Goal: Task Accomplishment & Management: Use online tool/utility

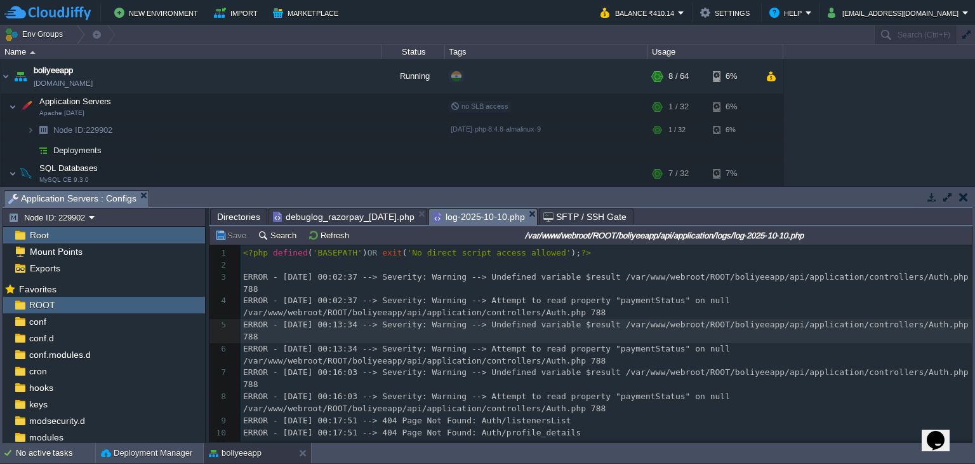
scroll to position [4, 0]
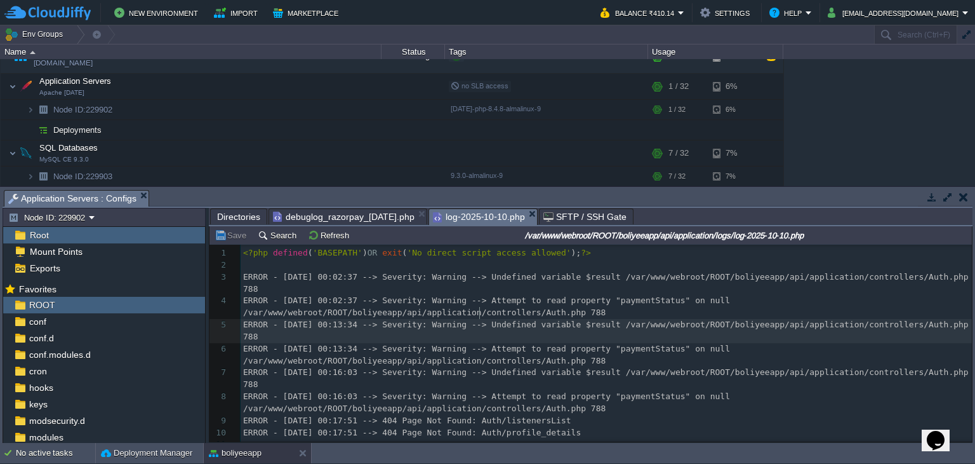
click at [225, 214] on span "Directories" at bounding box center [238, 216] width 43 height 15
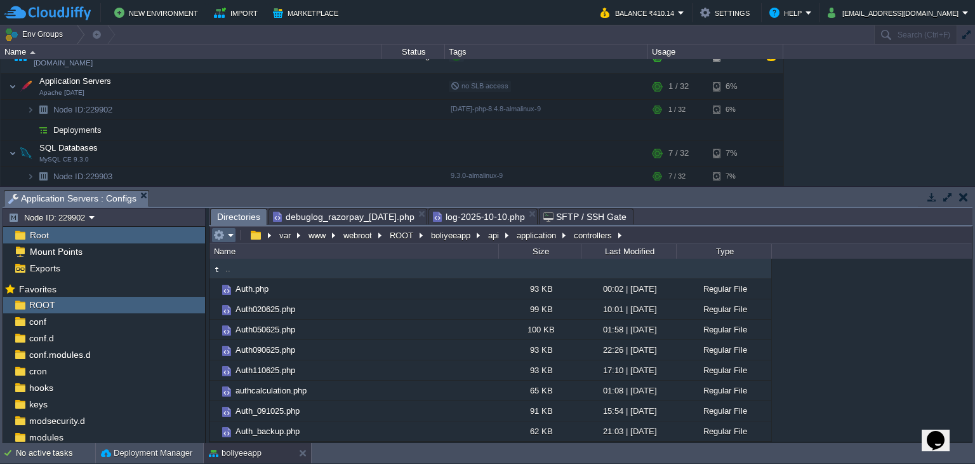
click at [231, 236] on em at bounding box center [223, 234] width 21 height 11
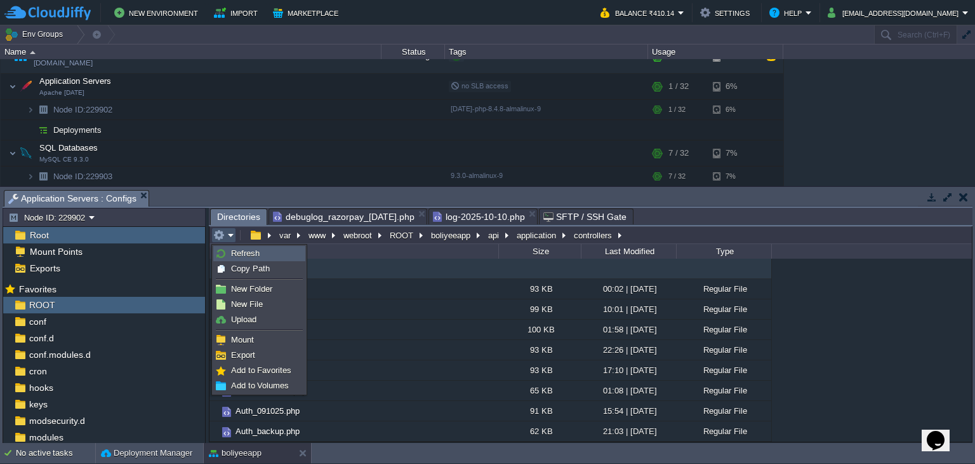
click at [236, 255] on span "Refresh" at bounding box center [245, 253] width 29 height 10
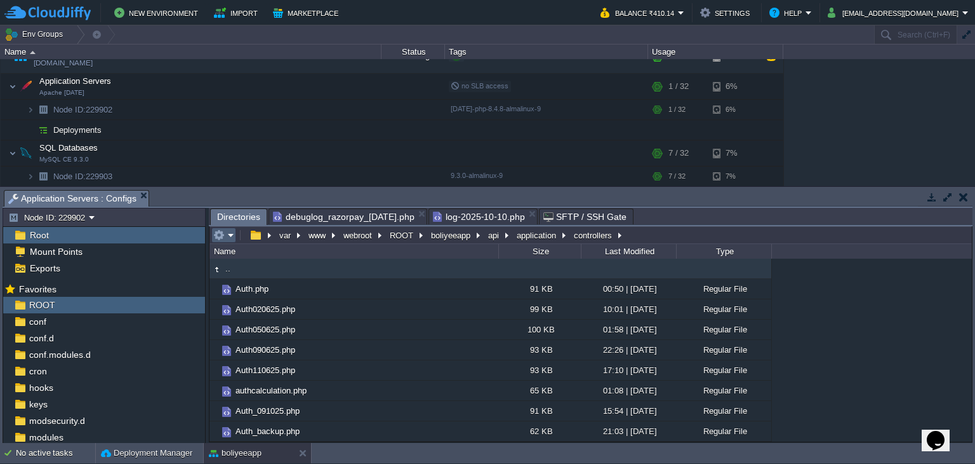
click at [229, 240] on em at bounding box center [223, 234] width 21 height 11
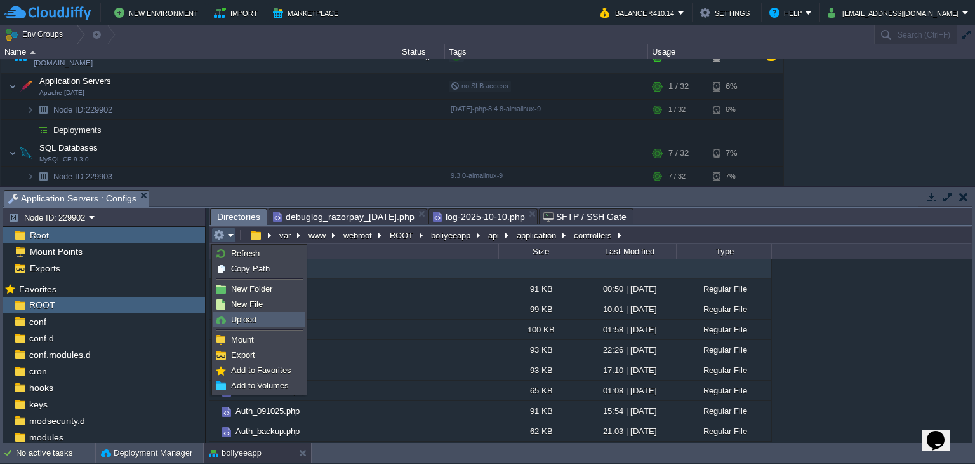
click at [251, 319] on span "Upload" at bounding box center [243, 319] width 25 height 10
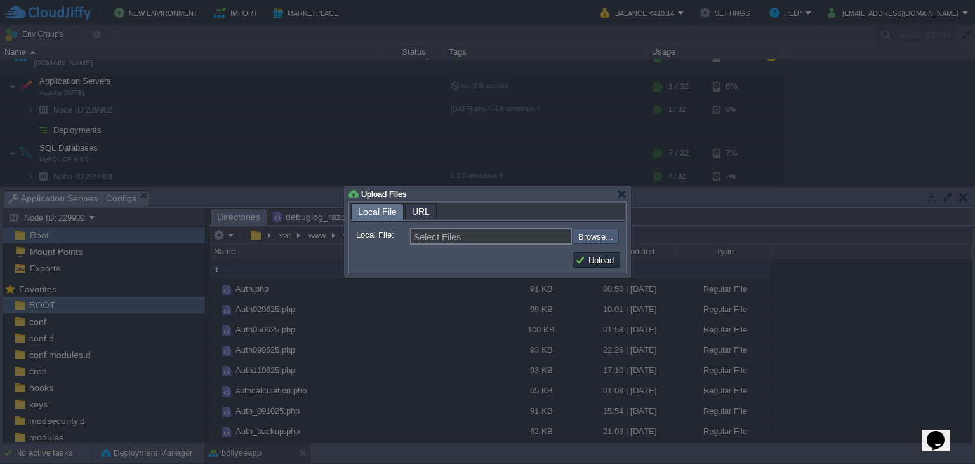
click at [580, 235] on input "file" at bounding box center [539, 236] width 161 height 15
type input "C:\fakepath\Auth.php"
type input "Auth.php"
click at [596, 261] on button "Upload" at bounding box center [596, 259] width 43 height 11
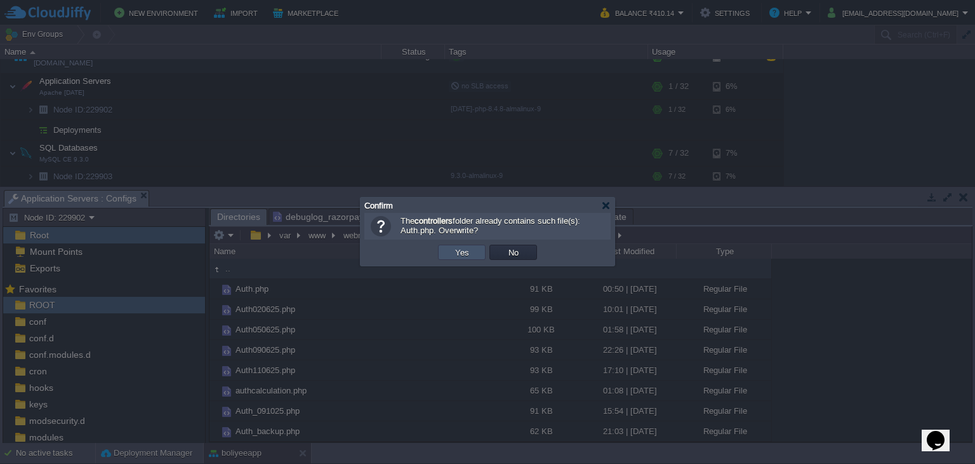
click at [462, 253] on button "Yes" at bounding box center [463, 251] width 22 height 11
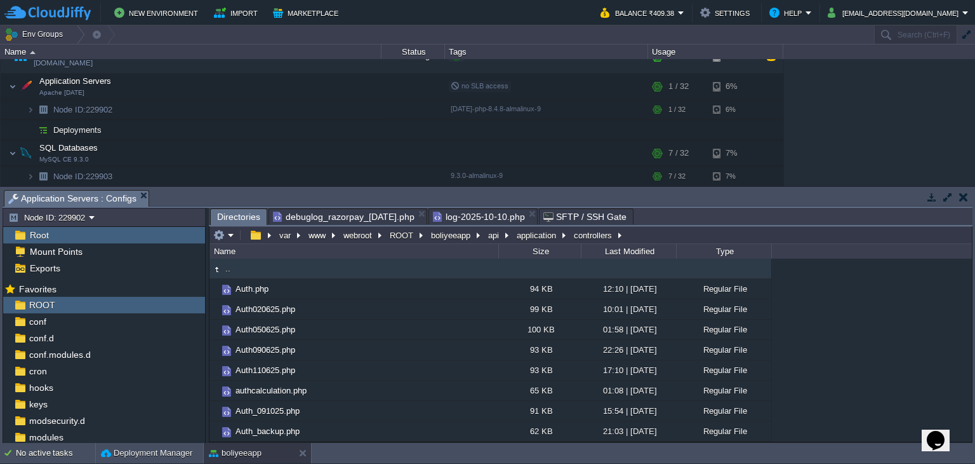
click at [497, 220] on span "log-2025-10-10.php" at bounding box center [479, 216] width 92 height 15
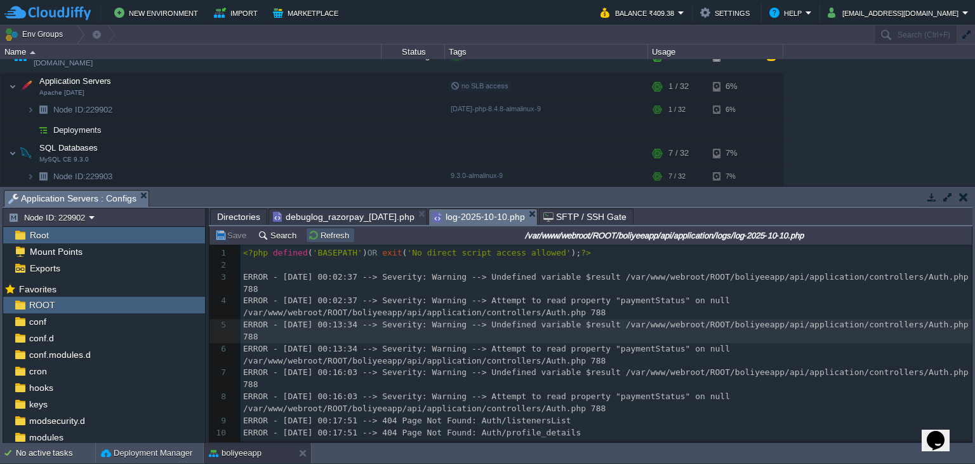
click at [336, 241] on button "Refresh" at bounding box center [330, 234] width 45 height 11
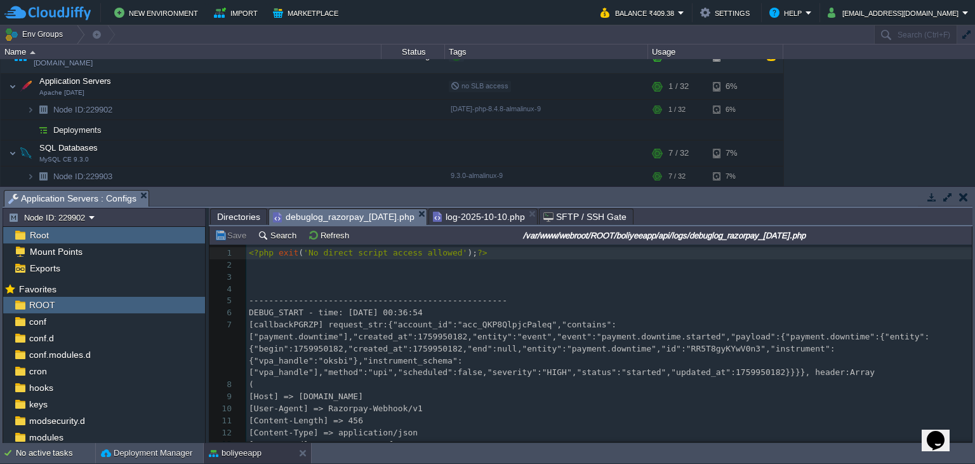
click at [388, 217] on span "debuglog_razorpay_[DATE].php" at bounding box center [344, 217] width 142 height 16
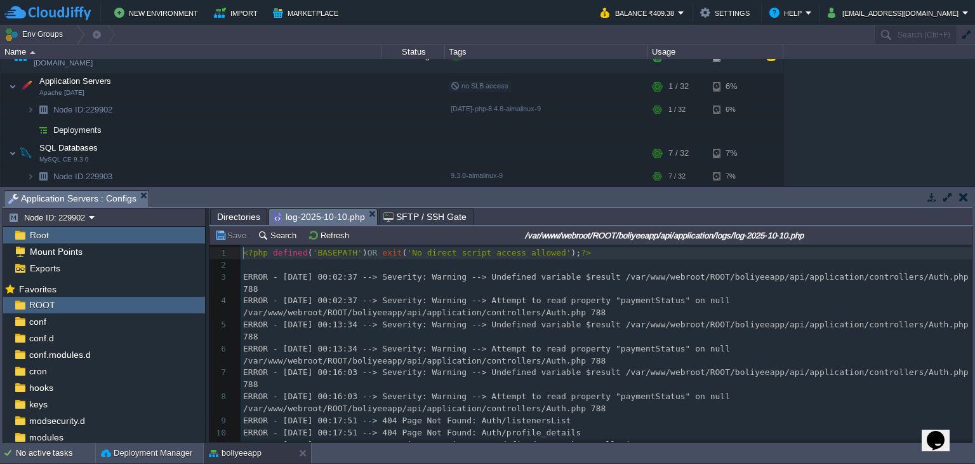
click at [320, 217] on span "log-2025-10-10.php" at bounding box center [319, 217] width 92 height 16
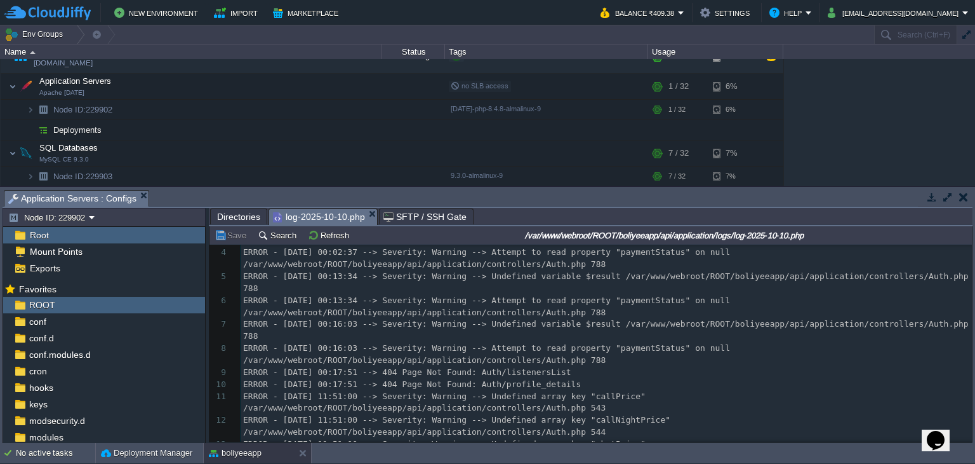
scroll to position [33, 0]
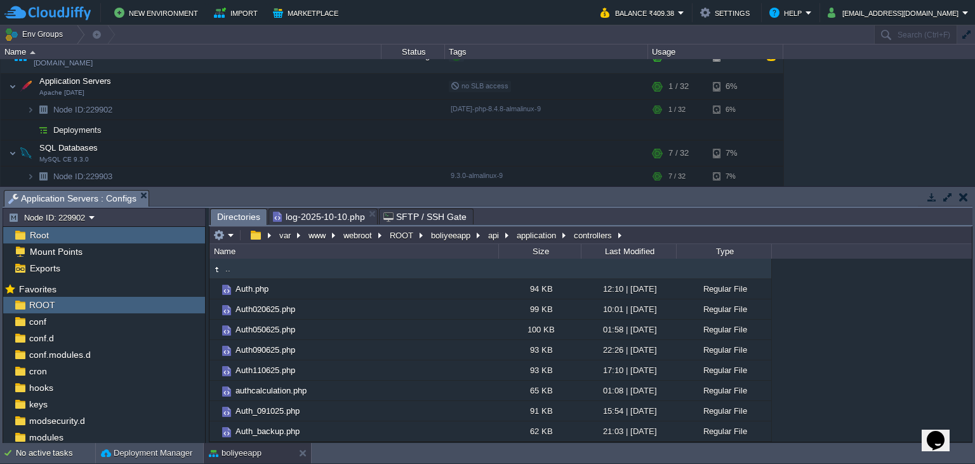
click at [231, 217] on span "Directories" at bounding box center [238, 217] width 43 height 16
click at [498, 232] on button "api" at bounding box center [494, 234] width 16 height 11
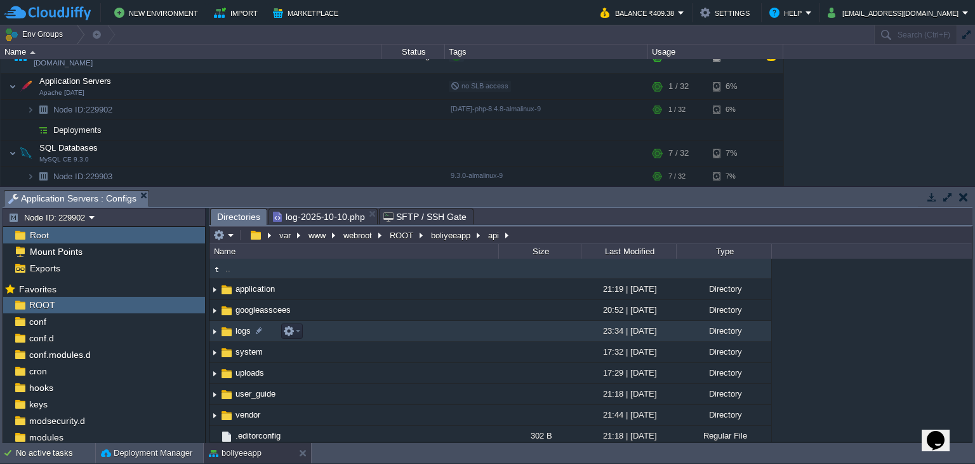
click at [234, 331] on link "logs" at bounding box center [243, 330] width 19 height 11
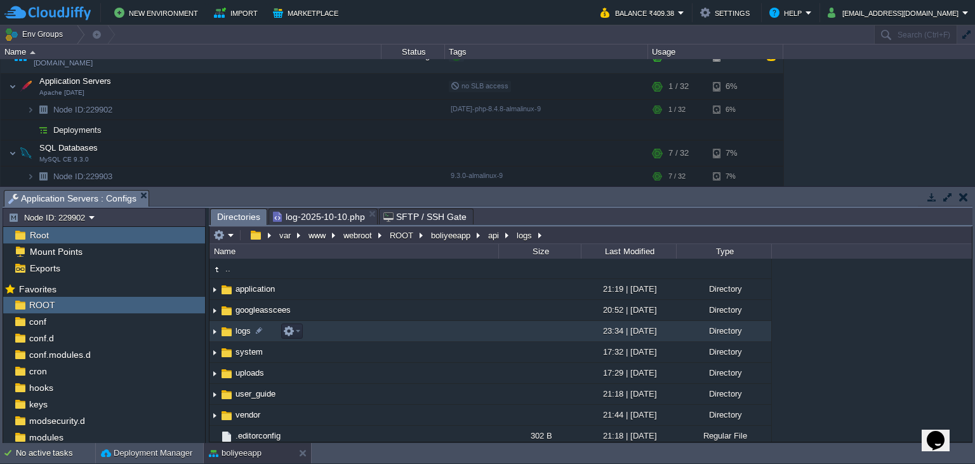
click at [234, 331] on link "logs" at bounding box center [243, 330] width 19 height 11
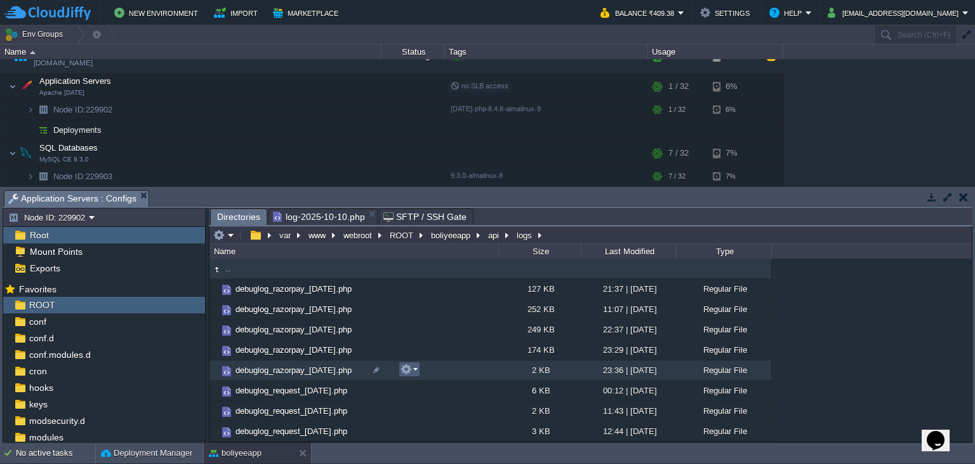
click at [412, 370] on em at bounding box center [409, 368] width 17 height 11
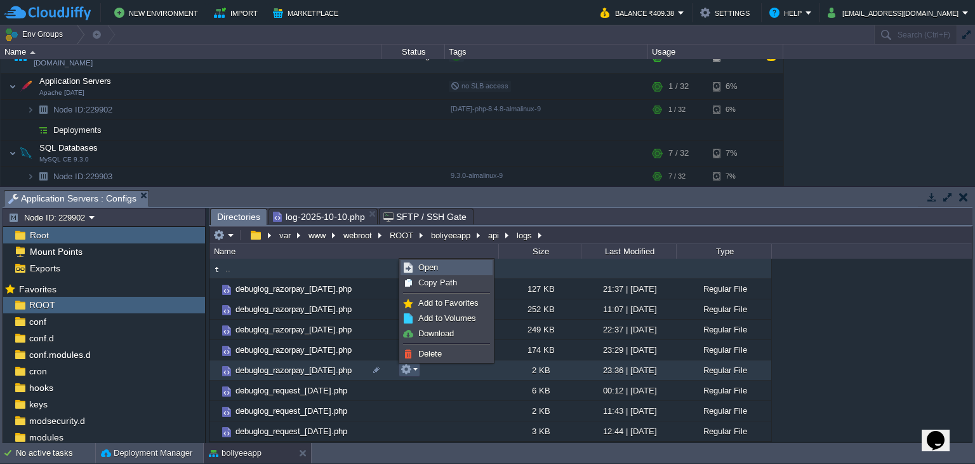
click at [435, 269] on span "Open" at bounding box center [429, 267] width 20 height 10
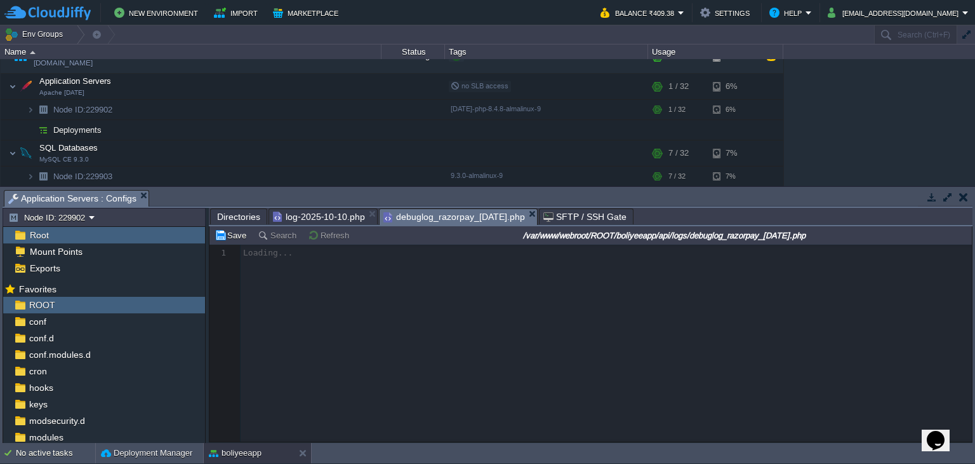
click at [246, 219] on span "Directories" at bounding box center [238, 216] width 43 height 15
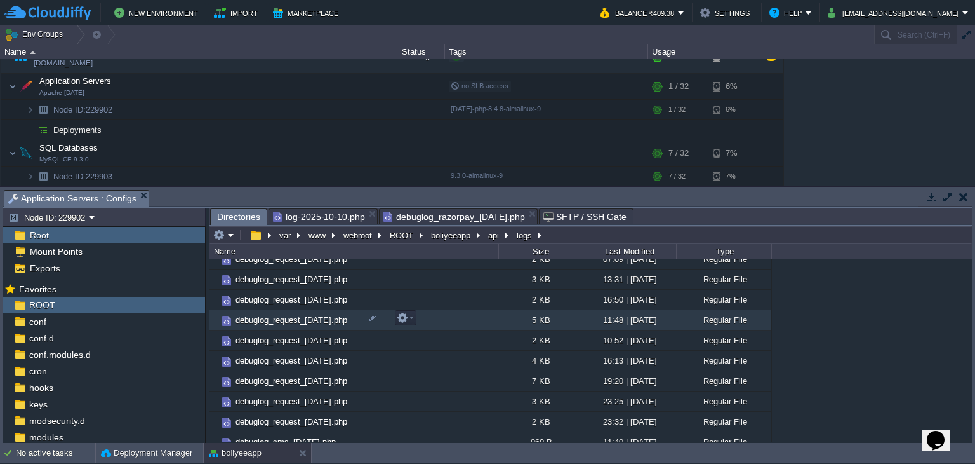
scroll to position [381, 0]
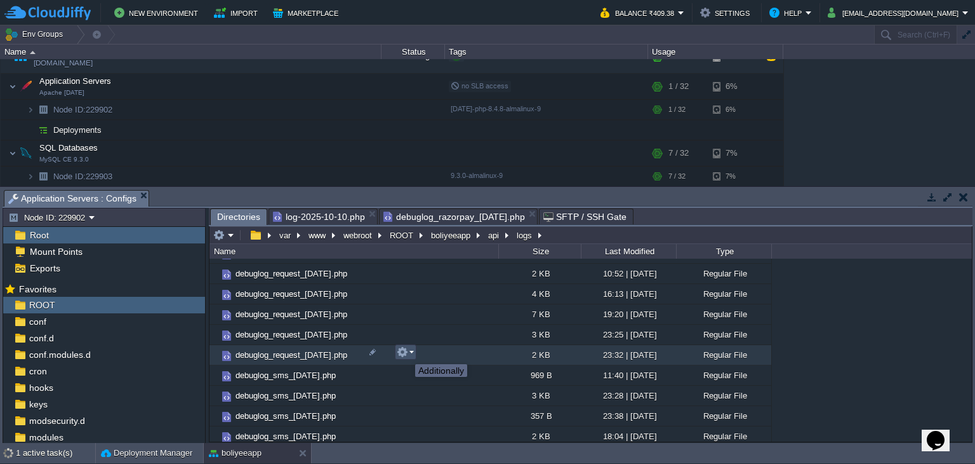
click at [406, 352] on button "button" at bounding box center [402, 351] width 11 height 11
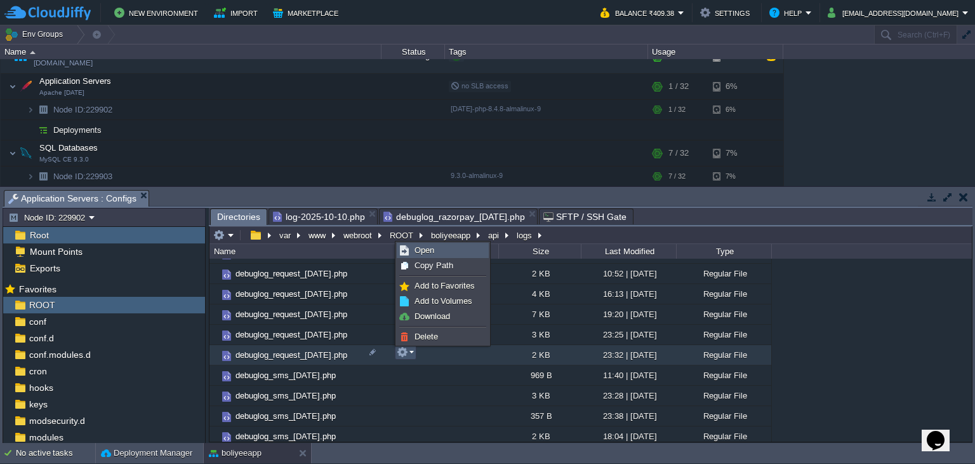
click at [432, 251] on span "Open" at bounding box center [425, 250] width 20 height 10
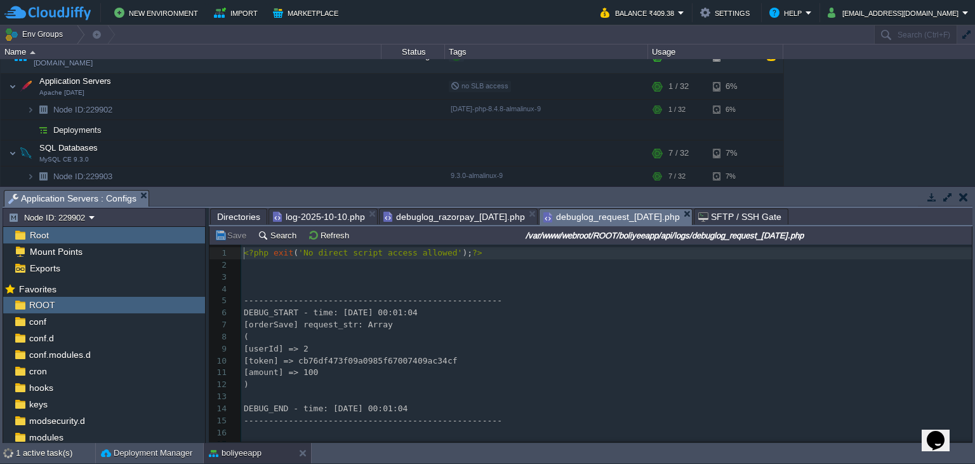
scroll to position [4, 0]
click at [381, 364] on div "327 1 <?php exit ( 'No direct script access allowed' ); ?> 2 ​ 3 ​ 4 ​ 5 ------…" at bounding box center [606, 402] width 731 height 311
type textarea "cb76df473f09a0985f67007409ac34cf"
click at [490, 368] on pre "[amount] => 100" at bounding box center [606, 372] width 731 height 12
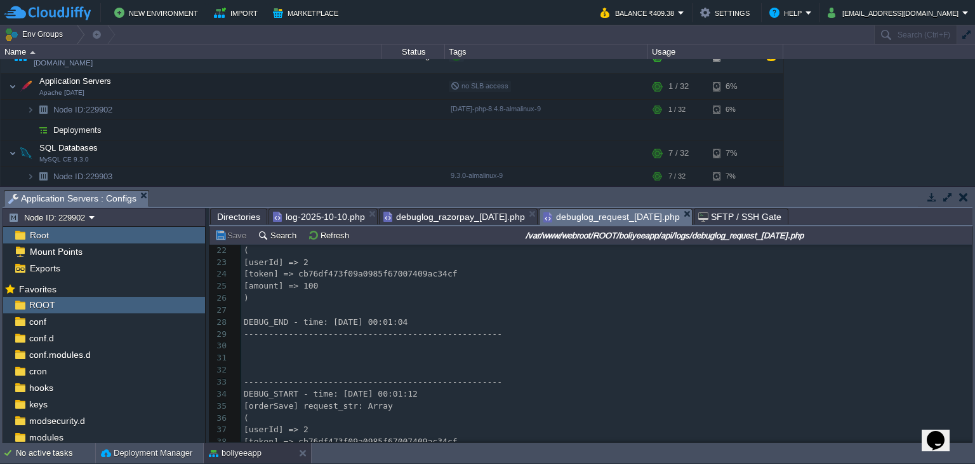
scroll to position [191, 0]
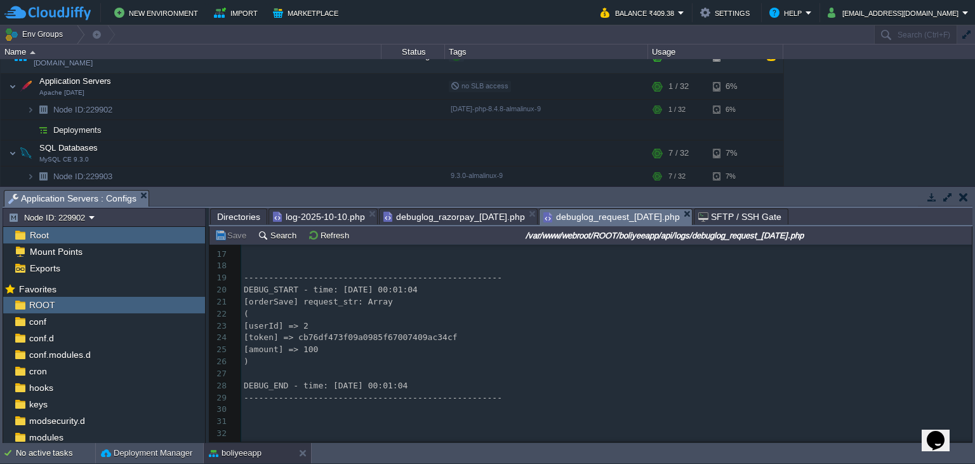
click at [630, 357] on pre ")" at bounding box center [606, 362] width 731 height 12
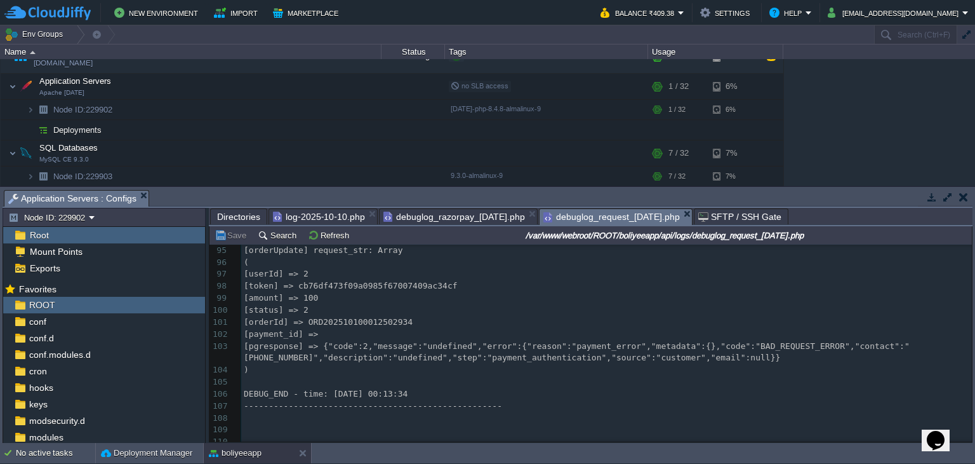
scroll to position [0, 0]
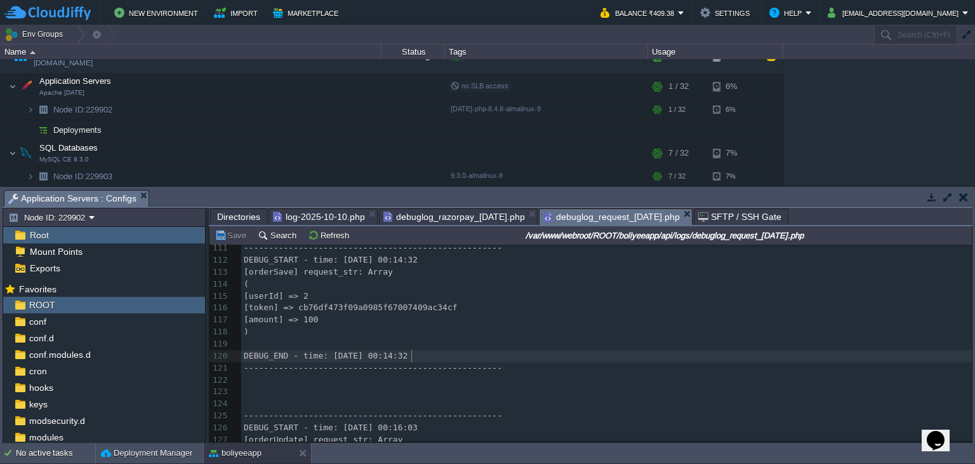
click at [451, 357] on pre "DEBUG_END - time: [DATE] 00:14:32" at bounding box center [606, 356] width 731 height 12
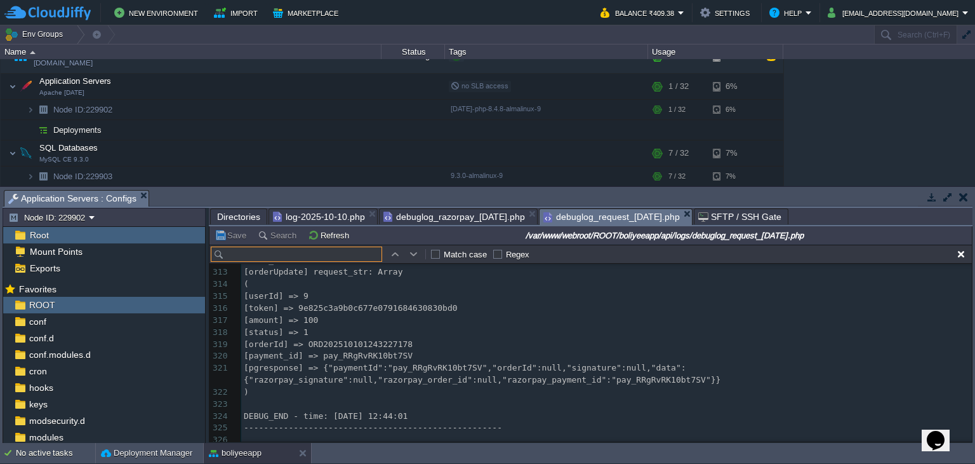
scroll to position [3782, 0]
type input "ORD202510101243227178"
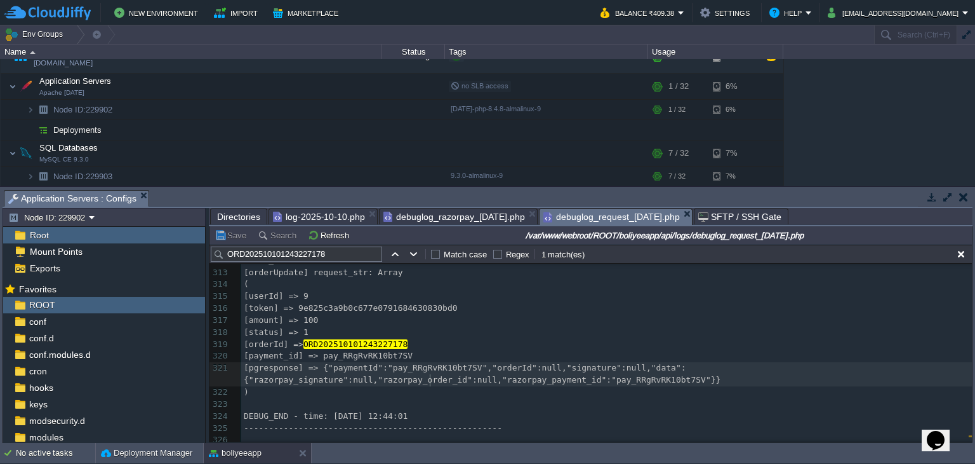
type textarea "r"
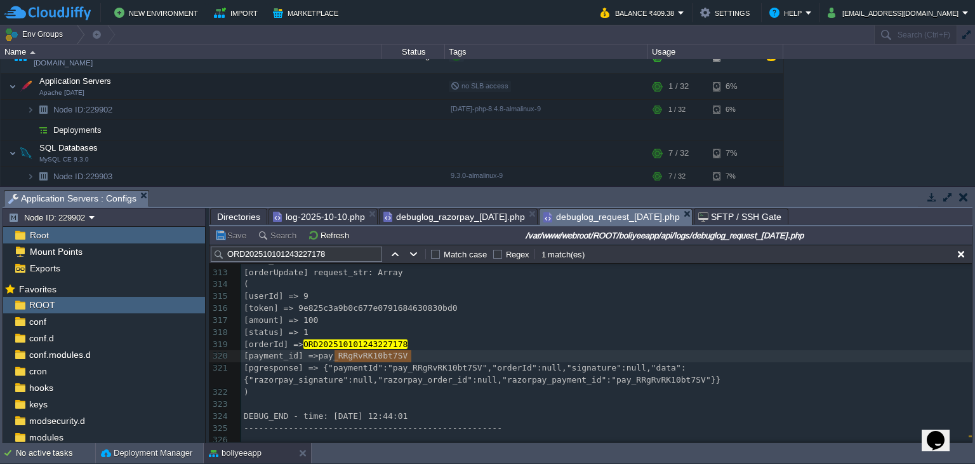
type textarea "pay_RRgRvRK10bt7SV"
drag, startPoint x: 335, startPoint y: 356, endPoint x: 414, endPoint y: 356, distance: 78.7
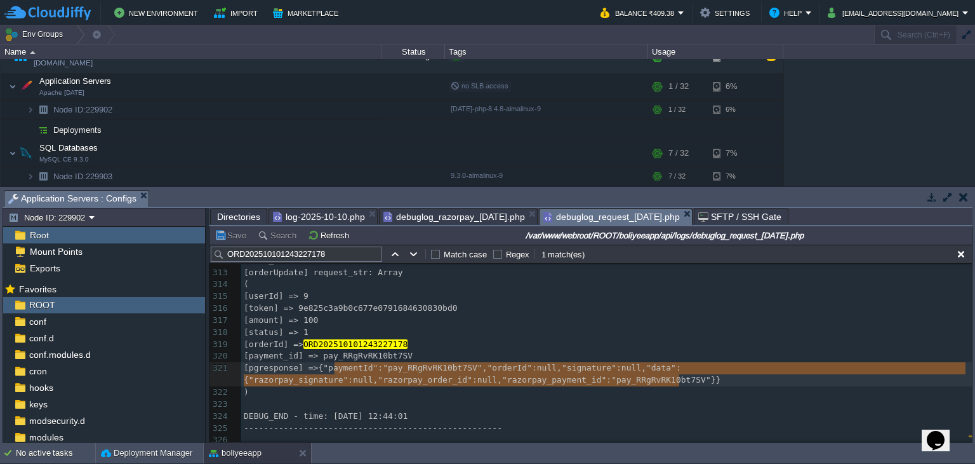
type textarea "{"paymentId":"pay_RRgRvRK10bt7SV","orderId":null,"signature":null,"data":{"razo…"
drag, startPoint x: 333, startPoint y: 370, endPoint x: 676, endPoint y: 382, distance: 342.5
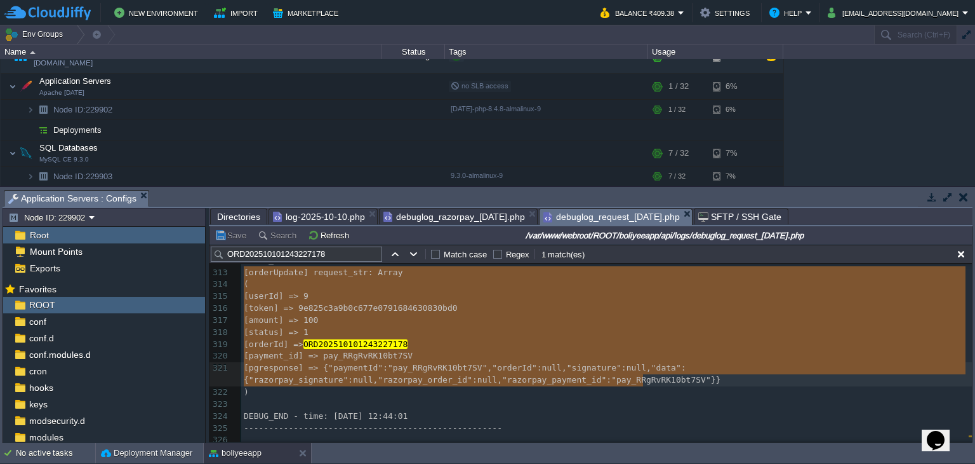
type textarea "[orderUpdate] request_str: Array ( [userId] => 9 [token] => 9e825c3a9b0c677e079…"
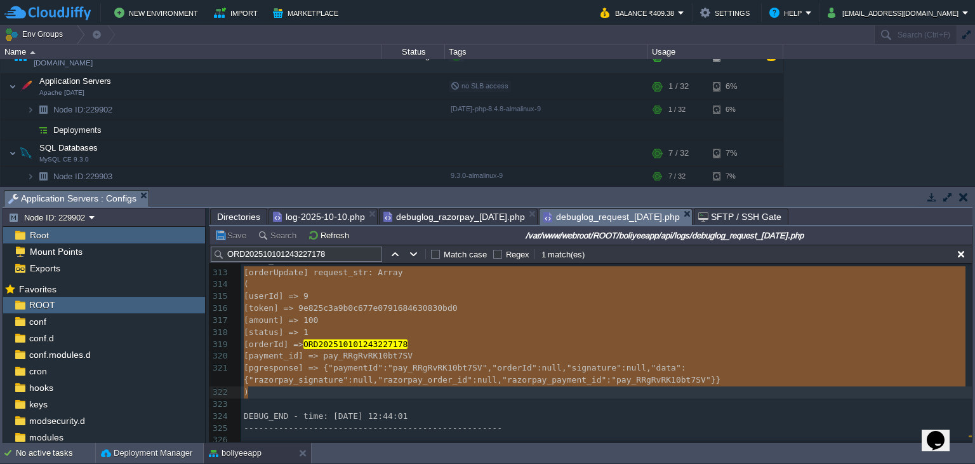
drag, startPoint x: 241, startPoint y: 272, endPoint x: 721, endPoint y: 399, distance: 496.6
